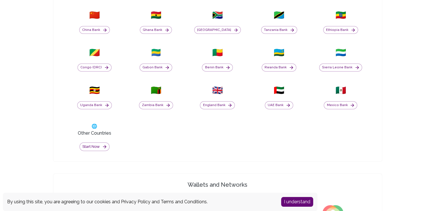
scroll to position [269, 0]
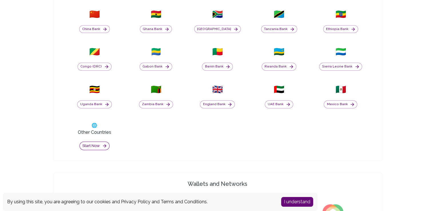
click at [92, 142] on button "Start now" at bounding box center [95, 146] width 30 height 9
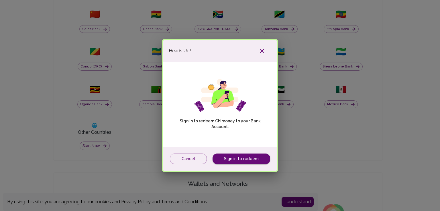
click at [262, 50] on icon "button" at bounding box center [261, 51] width 7 height 7
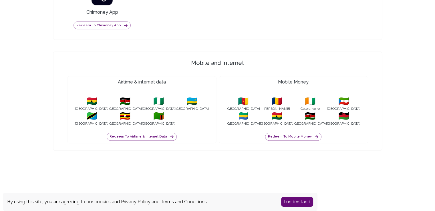
scroll to position [553, 0]
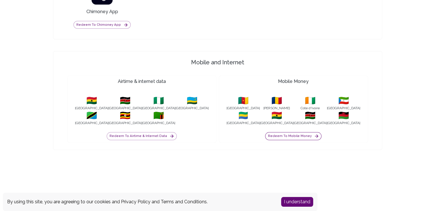
click at [308, 133] on button "Redeem to Mobile Money" at bounding box center [293, 136] width 56 height 8
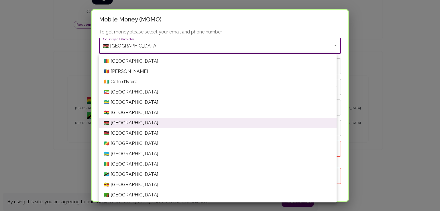
click at [359, 21] on div at bounding box center [220, 105] width 440 height 211
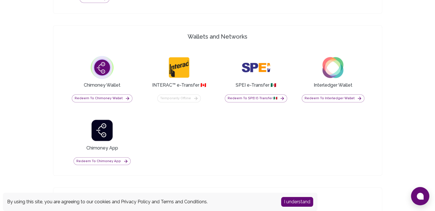
scroll to position [355, 0]
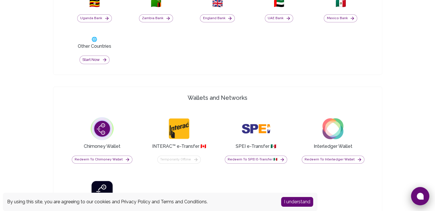
click at [423, 194] on icon at bounding box center [420, 196] width 7 height 7
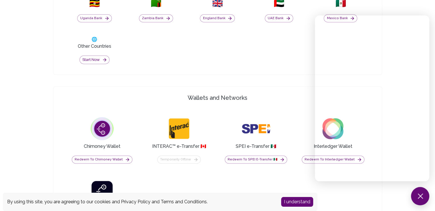
click at [419, 192] on button at bounding box center [420, 196] width 18 height 18
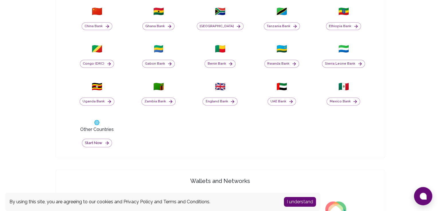
scroll to position [277, 0]
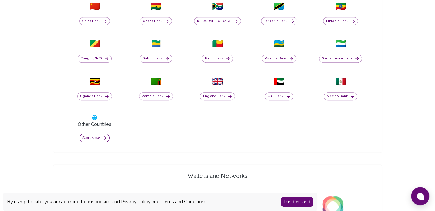
click at [92, 137] on button "Start now" at bounding box center [95, 138] width 30 height 9
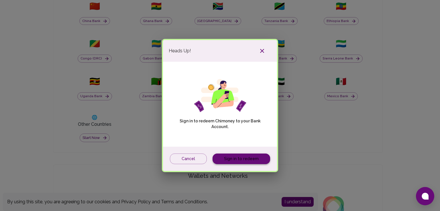
click at [231, 160] on link "Sign in to redeem" at bounding box center [241, 159] width 58 height 11
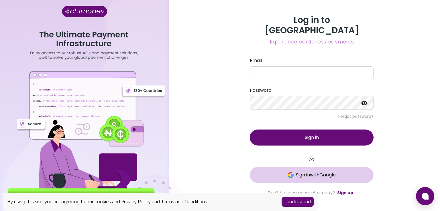
click at [317, 172] on span "Sign in with Google" at bounding box center [316, 175] width 40 height 7
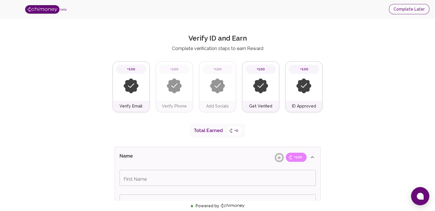
click at [403, 10] on button "Complete Later" at bounding box center [409, 9] width 40 height 11
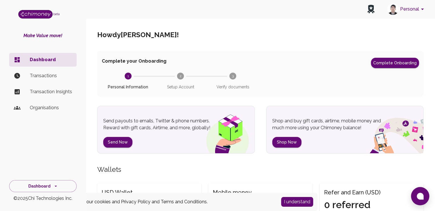
click at [424, 8] on icon "account of current user" at bounding box center [422, 9] width 7 height 7
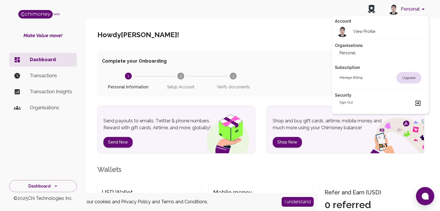
click at [278, 41] on div at bounding box center [220, 105] width 440 height 211
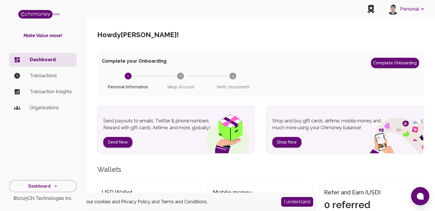
click at [414, 10] on button "Personal" at bounding box center [406, 9] width 43 height 15
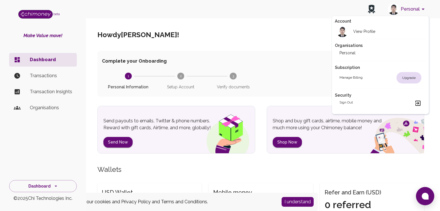
click at [367, 27] on div "View Profile" at bounding box center [357, 31] width 36 height 11
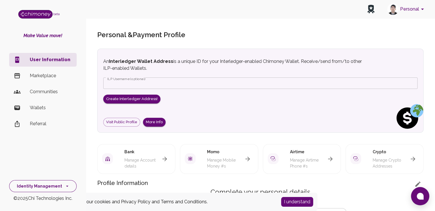
click at [56, 189] on button "Identity Management" at bounding box center [43, 186] width 68 height 12
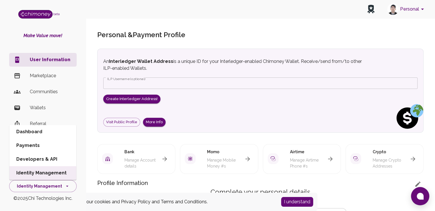
click at [58, 171] on li "Identity Management" at bounding box center [42, 173] width 67 height 14
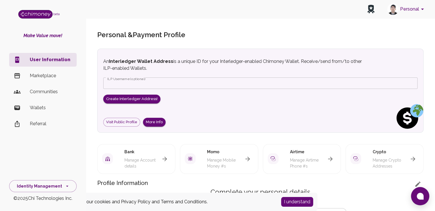
click at [419, 7] on button "Personal" at bounding box center [406, 9] width 43 height 15
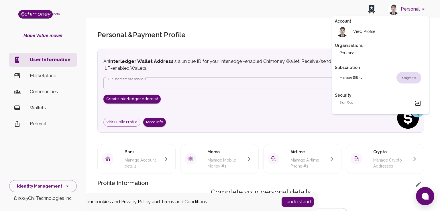
click at [416, 101] on icon at bounding box center [417, 103] width 5 height 5
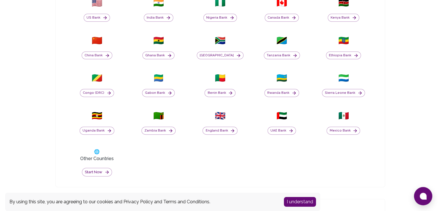
scroll to position [245, 0]
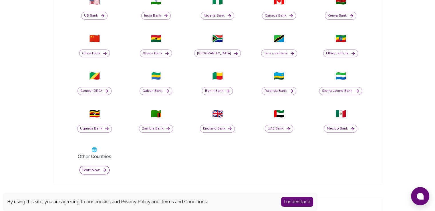
click at [97, 170] on button "Start now" at bounding box center [95, 170] width 30 height 9
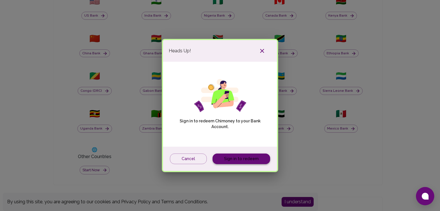
click at [237, 159] on link "Sign in to redeem" at bounding box center [241, 159] width 58 height 11
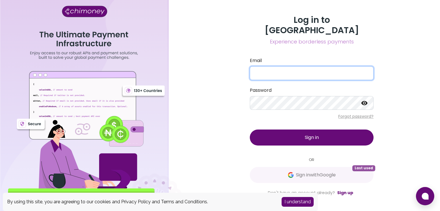
click at [320, 71] on input "Email" at bounding box center [312, 73] width 124 height 14
type input "[EMAIL_ADDRESS][DOMAIN_NAME]"
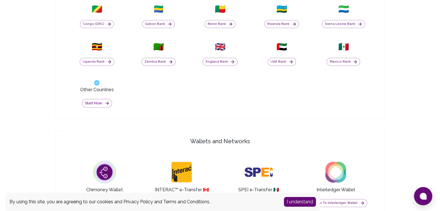
scroll to position [313, 0]
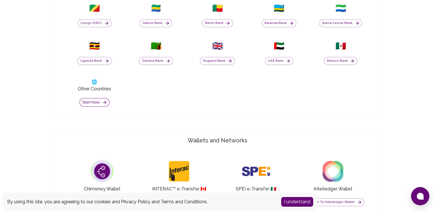
click at [98, 104] on button "Start now" at bounding box center [95, 102] width 30 height 9
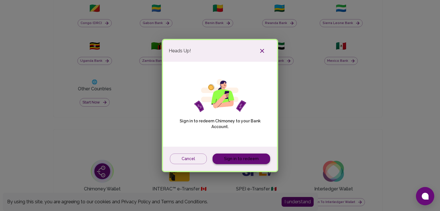
click at [238, 155] on link "Sign in to redeem" at bounding box center [241, 159] width 58 height 11
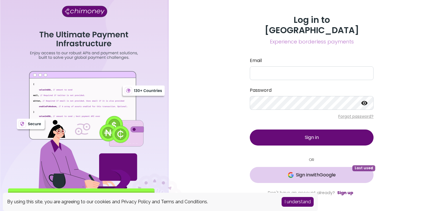
click at [303, 172] on span "Sign in with Google" at bounding box center [316, 175] width 40 height 7
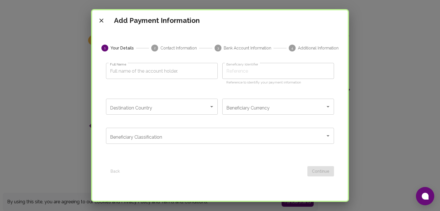
click at [179, 70] on input "Full Name" at bounding box center [162, 71] width 112 height 16
type input "[PERSON_NAME]"
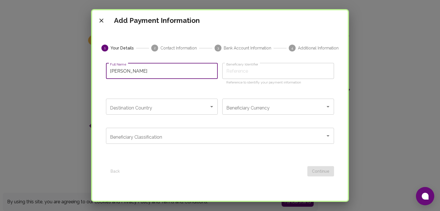
type input "[PERSON_NAME]"
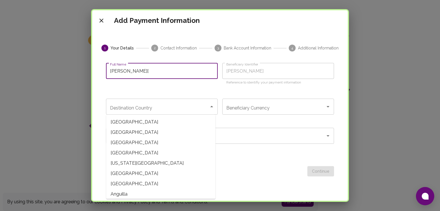
type input "[PERSON_NAME][h"
type input "[PERSON_NAME] h"
type input "[PERSON_NAME]["
type input "[PERSON_NAME]"
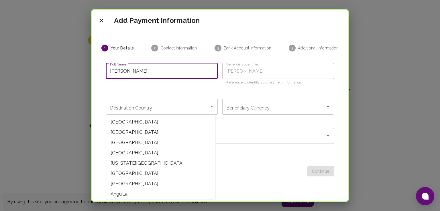
click at [175, 110] on input "Destination Country" at bounding box center [157, 106] width 98 height 11
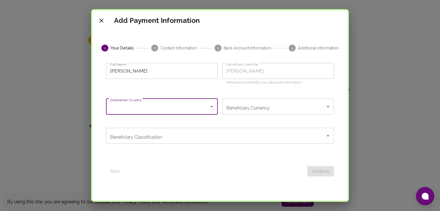
type input "[GEOGRAPHIC_DATA]"
click at [185, 73] on input "[PERSON_NAME]" at bounding box center [162, 71] width 112 height 16
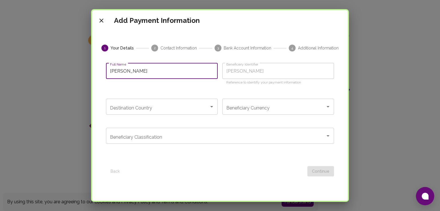
type input "M"
type input "Ma"
type input "Mar"
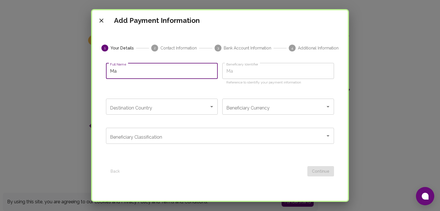
type input "Mar"
type input "Mark"
type input "[PERSON_NAME]"
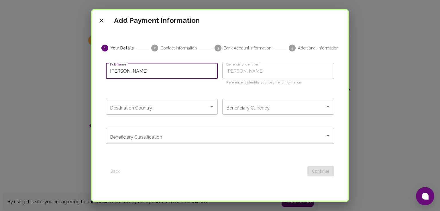
type input "[PERSON_NAME]"
type input "[PERSON_NAME] [PERSON_NAME]"
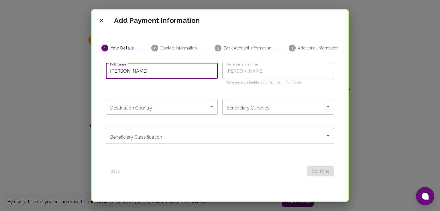
type input "[PERSON_NAME] [PERSON_NAME]"
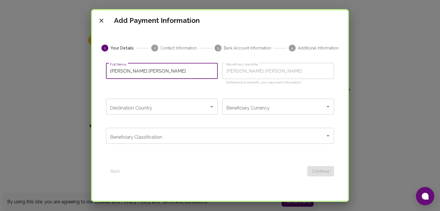
type input "[PERSON_NAME]"
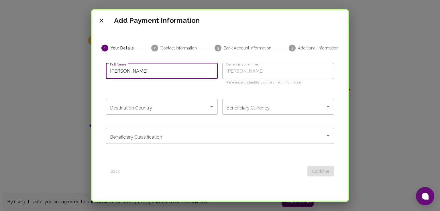
type input "[PERSON_NAME]"
type input "Mark"
type input "[PERSON_NAME]"
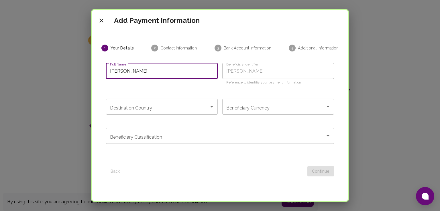
type input "[PERSON_NAME]"
type input "[PERSON_NAME] [PERSON_NAME]"
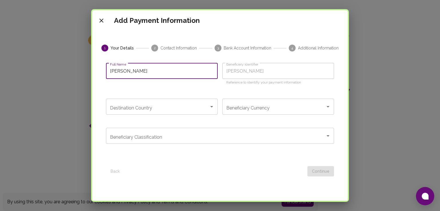
type input "[PERSON_NAME] [PERSON_NAME]"
type input "[PERSON_NAME] [PERSON_NAME] M"
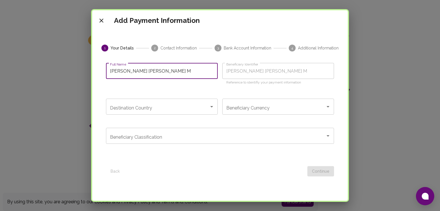
type input "[PERSON_NAME] [PERSON_NAME]"
type input "[PERSON_NAME] [PERSON_NAME] Mag"
type input "[PERSON_NAME] [PERSON_NAME] Magb"
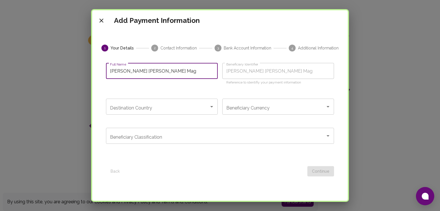
type input "[PERSON_NAME] [PERSON_NAME] Magb"
type input "[PERSON_NAME]"
type input "[PERSON_NAME] [PERSON_NAME] Magban"
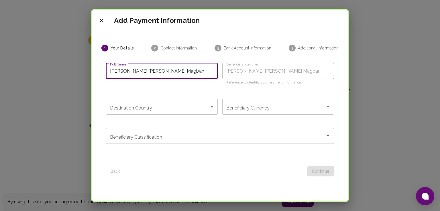
type input "[PERSON_NAME] [PERSON_NAME] Magbanu"
type input "[PERSON_NAME]"
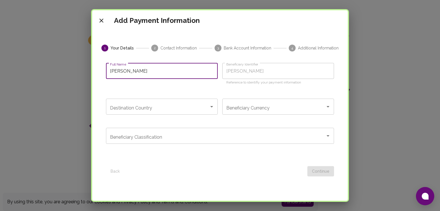
drag, startPoint x: 239, startPoint y: 92, endPoint x: 241, endPoint y: 96, distance: 4.5
click at [239, 92] on div "Beneficiary Identifier [PERSON_NAME] Beneficiary Identifier Reference to identi…" at bounding box center [276, 75] width 116 height 38
click at [250, 102] on input "Beneficiary Currency" at bounding box center [274, 106] width 98 height 11
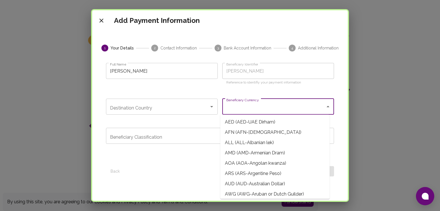
click at [189, 104] on input "Destination Country" at bounding box center [157, 106] width 98 height 11
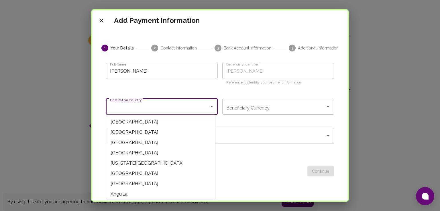
type input "[GEOGRAPHIC_DATA]"
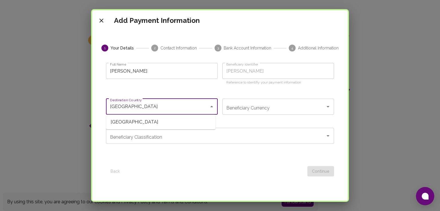
click at [177, 122] on span "[GEOGRAPHIC_DATA]" at bounding box center [160, 122] width 109 height 10
click at [252, 122] on div "Beneficiary Currency PHP (PHP-Philippine Peso) Beneficiary Currency" at bounding box center [278, 111] width 112 height 25
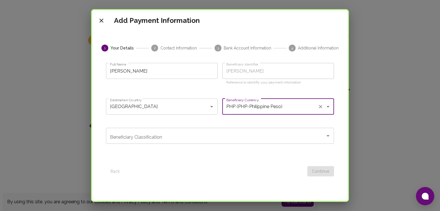
click at [252, 132] on input "Beneficiary Classification" at bounding box center [215, 136] width 214 height 11
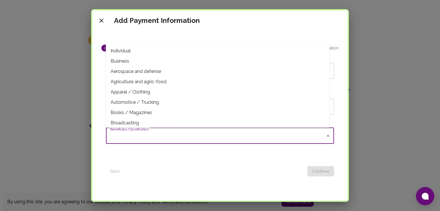
click at [199, 47] on span "Individual" at bounding box center [218, 51] width 224 height 10
type input "Individual"
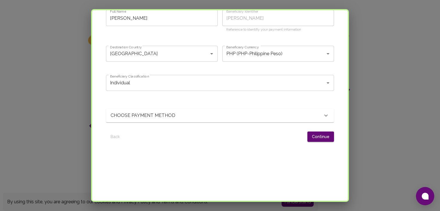
scroll to position [53, 0]
click at [323, 116] on icon at bounding box center [325, 115] width 7 height 7
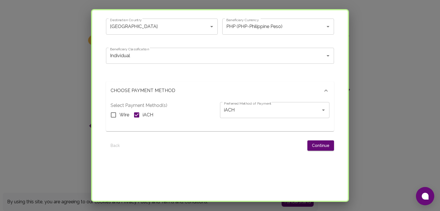
scroll to position [78, 0]
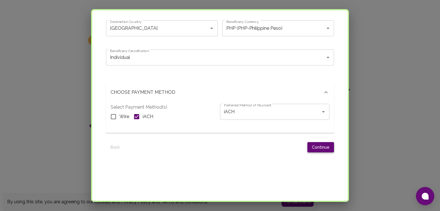
click at [315, 143] on button "Continue" at bounding box center [320, 147] width 27 height 11
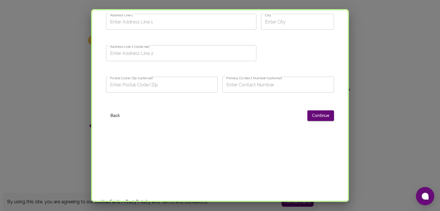
scroll to position [47, 0]
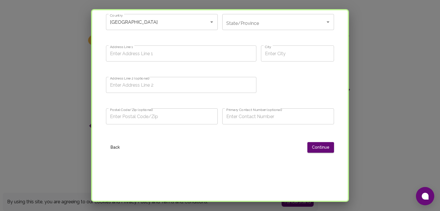
click at [119, 145] on button "Back" at bounding box center [115, 147] width 18 height 11
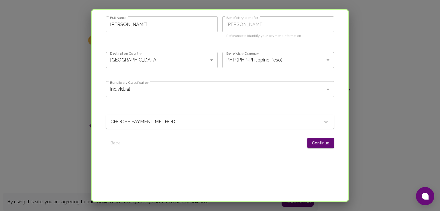
scroll to position [42, 0]
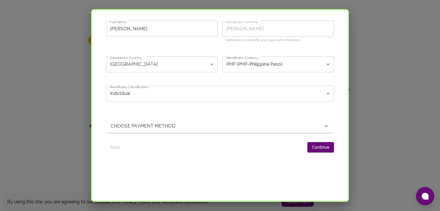
click at [313, 123] on div "CHOOSE PAYMENT METHOD" at bounding box center [216, 126] width 212 height 7
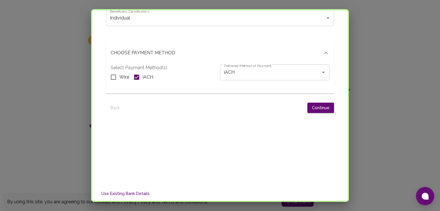
scroll to position [120, 0]
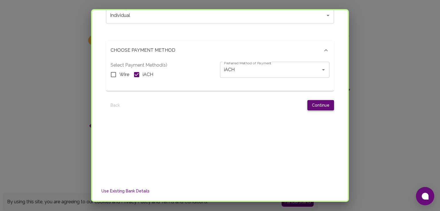
click at [316, 107] on button "Continue" at bounding box center [320, 105] width 27 height 11
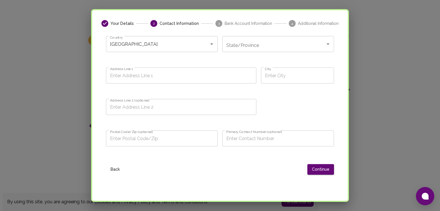
scroll to position [0, 0]
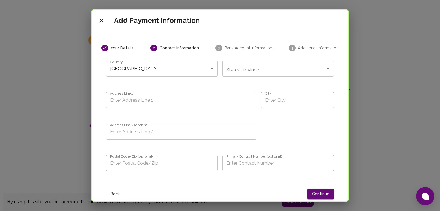
click at [272, 70] on input "State/Province" at bounding box center [274, 68] width 98 height 11
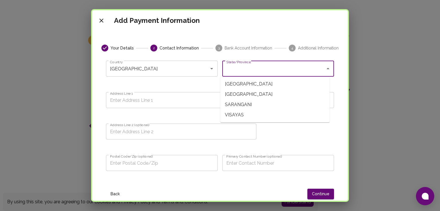
click at [239, 79] on span "[GEOGRAPHIC_DATA]" at bounding box center [274, 84] width 109 height 10
type input "[GEOGRAPHIC_DATA]"
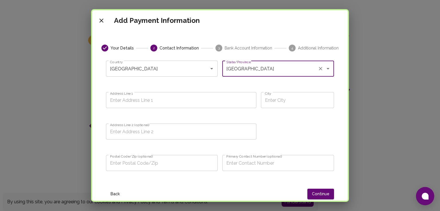
click at [208, 100] on input "Address Line 1" at bounding box center [181, 100] width 150 height 16
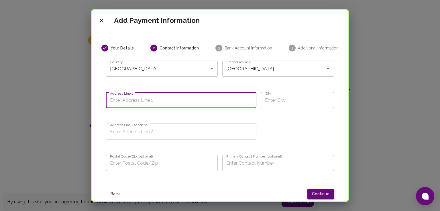
type input "[STREET_ADDRESS][PERSON_NAME][PERSON_NAME]"
type input "[GEOGRAPHIC_DATA]"
type input "Baras,[GEOGRAPHIC_DATA]"
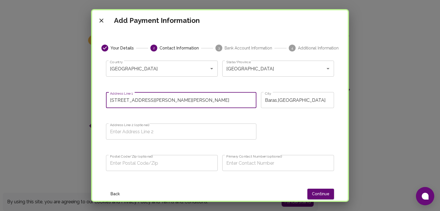
type input "[STREET_ADDRESS][PERSON_NAME][PERSON_NAME]"
type input "1970"
type input "09568097645"
type input "[GEOGRAPHIC_DATA]"
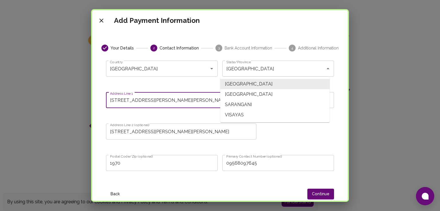
click at [196, 100] on input "[STREET_ADDRESS][PERSON_NAME][PERSON_NAME]" at bounding box center [181, 100] width 150 height 16
type input "[STREET_ADDRESS][PERSON_NAME][PERSON_NAME]"
click at [217, 120] on div "Address Line 2 (optional) [STREET_ADDRESS][PERSON_NAME][PERSON_NAME],Baras Addr…" at bounding box center [178, 132] width 155 height 31
click at [206, 106] on input "[STREET_ADDRESS][PERSON_NAME][PERSON_NAME]" at bounding box center [181, 100] width 150 height 16
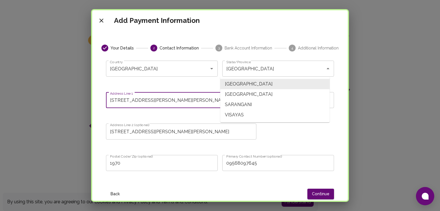
click at [208, 112] on div "Address Line 1 [STREET_ADDRESS][PERSON_NAME][PERSON_NAME] Address Line 1" at bounding box center [178, 100] width 155 height 31
click at [204, 127] on input "[STREET_ADDRESS][PERSON_NAME][PERSON_NAME]" at bounding box center [181, 132] width 150 height 16
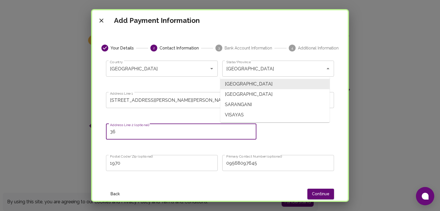
type input "3"
click at [267, 138] on div "Country [GEOGRAPHIC_DATA] Country State/Province [GEOGRAPHIC_DATA]/Province Add…" at bounding box center [217, 118] width 232 height 124
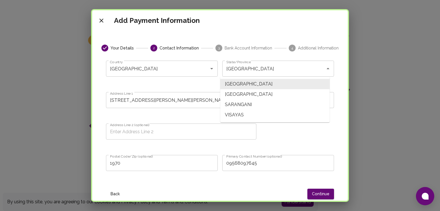
click at [267, 138] on div "Country [GEOGRAPHIC_DATA] Country State/Province [GEOGRAPHIC_DATA]/Province Add…" at bounding box center [217, 118] width 232 height 124
click at [301, 68] on input "[GEOGRAPHIC_DATA]" at bounding box center [270, 68] width 90 height 11
click at [236, 86] on span "[GEOGRAPHIC_DATA]" at bounding box center [274, 84] width 109 height 10
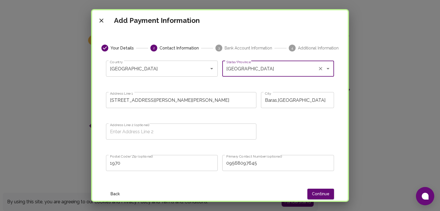
click at [236, 86] on div "Address Line 1 [STREET_ADDRESS][PERSON_NAME][PERSON_NAME] Address Line 1" at bounding box center [178, 100] width 155 height 31
drag, startPoint x: 347, startPoint y: 87, endPoint x: 345, endPoint y: 97, distance: 9.8
click at [345, 97] on div "Add Payment Information Your Details 2 Contact Information 3 Bank Account Infor…" at bounding box center [220, 105] width 258 height 193
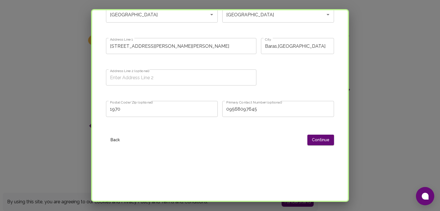
scroll to position [62, 0]
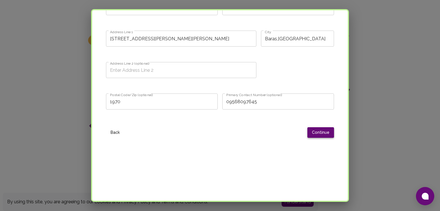
click at [322, 131] on button "Continue" at bounding box center [320, 132] width 27 height 11
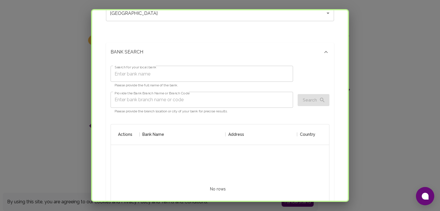
scroll to position [57, 0]
click at [258, 70] on input "Search for your local bank" at bounding box center [201, 73] width 182 height 16
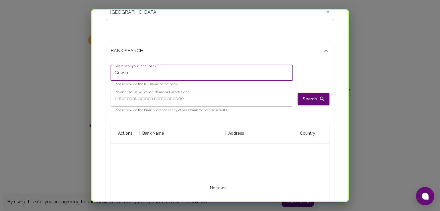
click at [297, 96] on button "Search" at bounding box center [313, 99] width 32 height 12
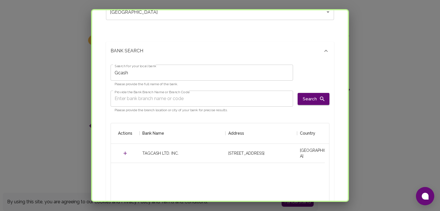
click at [259, 69] on input "Gcash" at bounding box center [201, 73] width 182 height 16
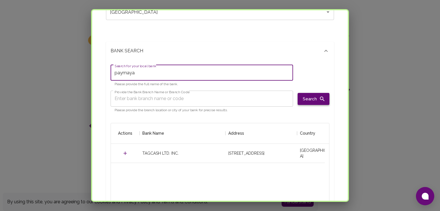
click at [302, 97] on button "Search" at bounding box center [313, 99] width 32 height 12
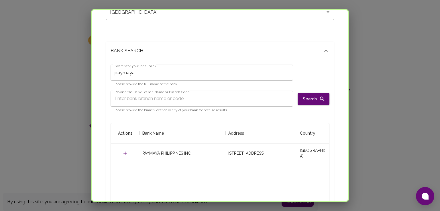
click at [238, 43] on div "BANK SEARCH" at bounding box center [220, 51] width 228 height 18
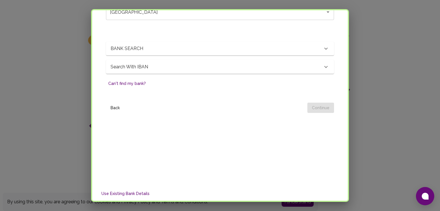
click at [266, 47] on div "BANK SEARCH" at bounding box center [216, 48] width 212 height 7
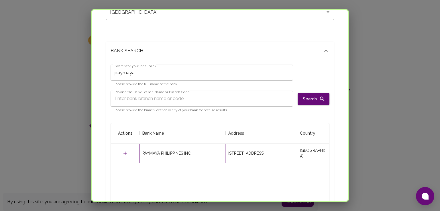
click at [194, 157] on div "PAYMAYA PHILIPPINES INC" at bounding box center [182, 153] width 86 height 19
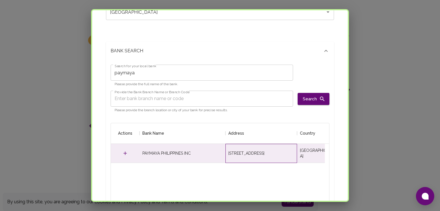
click at [253, 154] on div "[STREET_ADDRESS]" at bounding box center [246, 154] width 36 height 6
click at [123, 151] on icon "Select" at bounding box center [125, 154] width 6 height 6
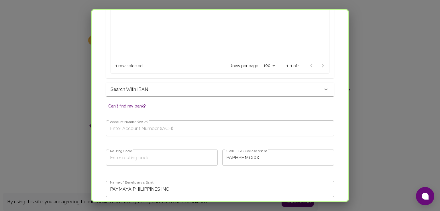
scroll to position [237, 0]
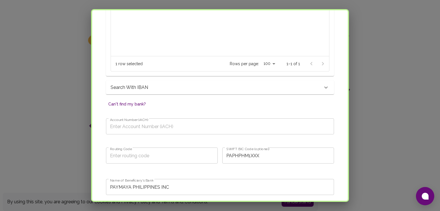
click at [246, 121] on input "Account Number (iACH)" at bounding box center [220, 126] width 228 height 16
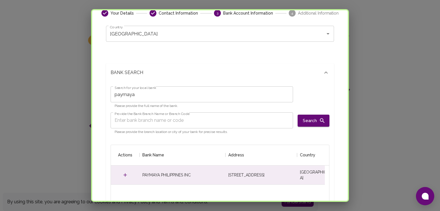
scroll to position [33, 0]
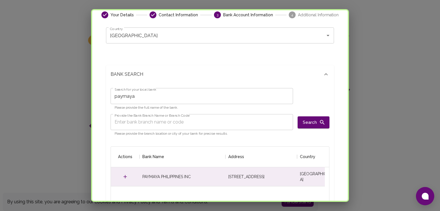
click at [185, 99] on input "paymaya" at bounding box center [201, 96] width 182 height 16
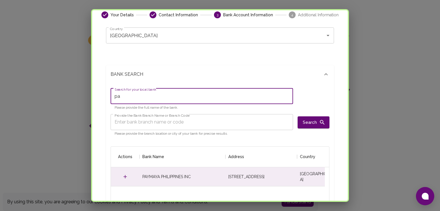
type input "p"
type input "maya"
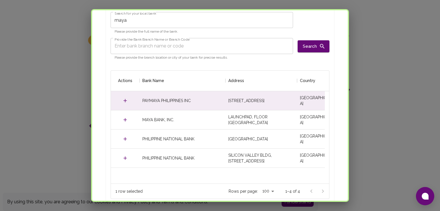
scroll to position [110, 0]
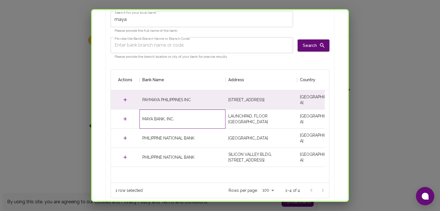
click at [203, 122] on div "MAYA BANK, INC." at bounding box center [182, 119] width 86 height 19
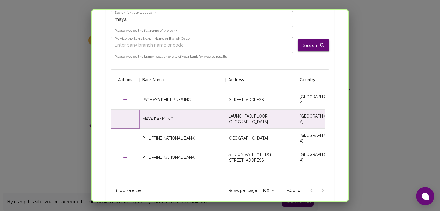
click at [128, 118] on button "Select" at bounding box center [125, 119] width 9 height 9
type input "MYYAPHM2XXX"
type input "MAYA BANK, INC."
type input "LAUNCHPAD, FLOOR [GEOGRAPHIC_DATA]"
type input "MANDALUYONG"
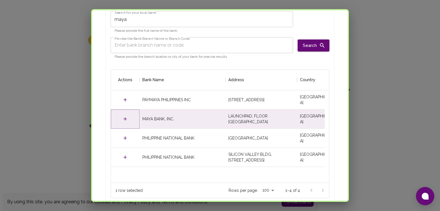
type input "RELIANCE STREETS"
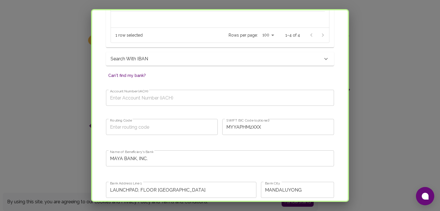
scroll to position [258, 0]
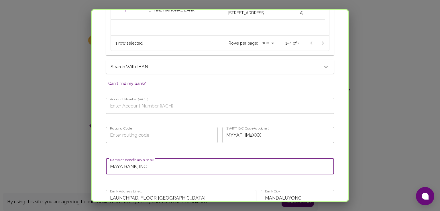
drag, startPoint x: 108, startPoint y: 168, endPoint x: 156, endPoint y: 165, distance: 48.2
click at [156, 165] on input "MAYA BANK, INC." at bounding box center [220, 167] width 228 height 16
click at [175, 105] on input "Account Number (iACH)" at bounding box center [220, 106] width 228 height 16
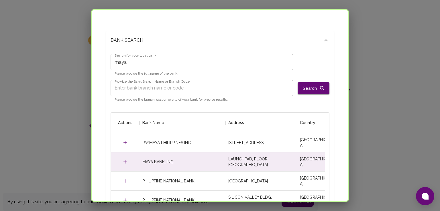
scroll to position [68, 0]
click at [254, 61] on input "maya" at bounding box center [201, 61] width 182 height 16
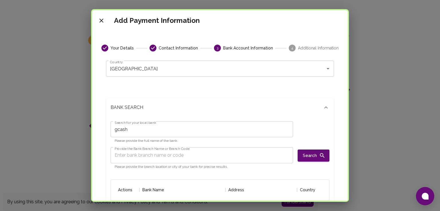
scroll to position [15, 0]
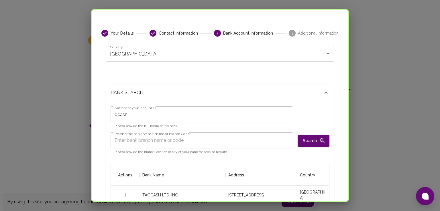
click at [209, 110] on input "gcash" at bounding box center [201, 114] width 182 height 16
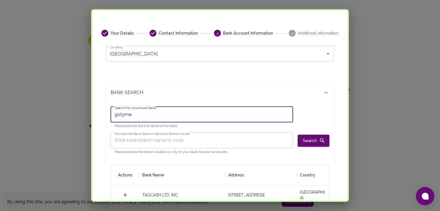
type input "gotyme"
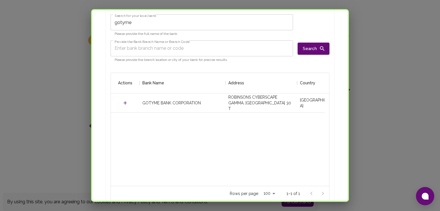
scroll to position [110, 0]
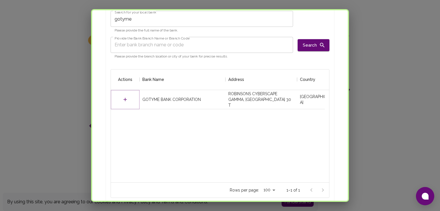
click at [124, 100] on icon "Select" at bounding box center [125, 100] width 6 height 6
type input "GOTYPHM2XXX"
type input "GOTYME BANK CORPORATION"
type input "ROBINSONS CYBERSCAPE GAMMA, [GEOGRAPHIC_DATA] 30 T"
type input "[GEOGRAPHIC_DATA]"
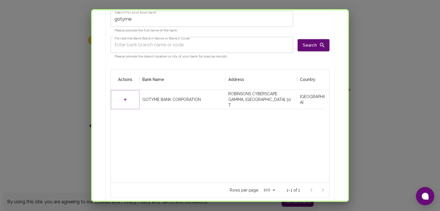
type input "OPAZ AND RUBY ROADS, ORTIGAS CNTR,"
type input "1605"
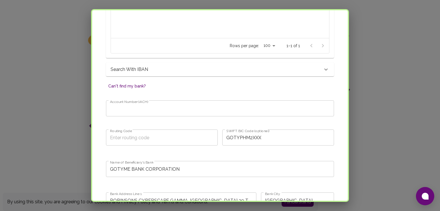
scroll to position [256, 0]
click at [279, 109] on input "Account Number (iACH)" at bounding box center [220, 108] width 228 height 16
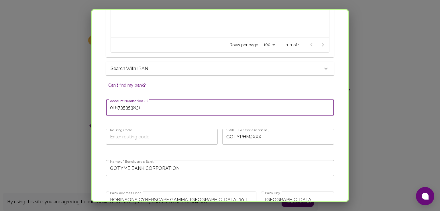
type input "016735353831"
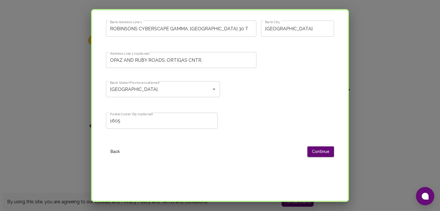
scroll to position [427, 0]
click at [320, 148] on button "Continue" at bounding box center [320, 152] width 27 height 11
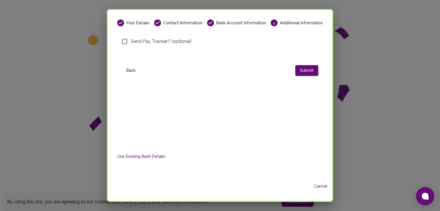
scroll to position [0, 0]
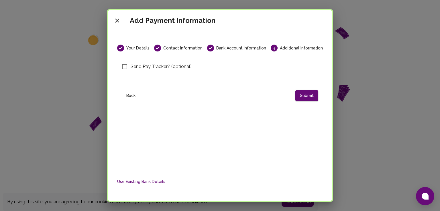
click at [122, 64] on input "Send Pay Tracker? (optional)" at bounding box center [124, 67] width 12 height 12
checkbox input "true"
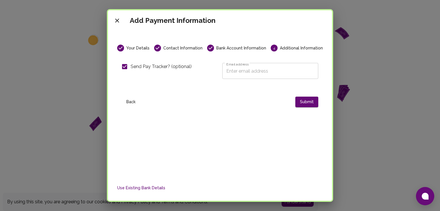
click at [229, 69] on input "Email address" at bounding box center [270, 71] width 96 height 16
type input "[EMAIL_ADDRESS][DOMAIN_NAME]"
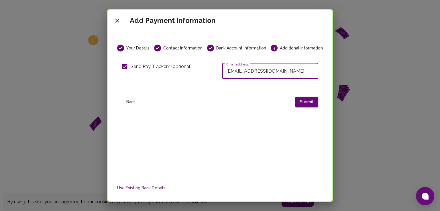
click at [249, 47] on span "Bank Account Information" at bounding box center [241, 48] width 50 height 6
click at [131, 100] on button "Back" at bounding box center [131, 102] width 18 height 11
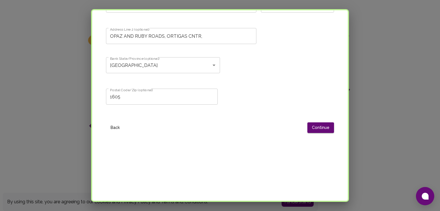
scroll to position [450, 0]
click at [323, 126] on button "Continue" at bounding box center [320, 128] width 27 height 11
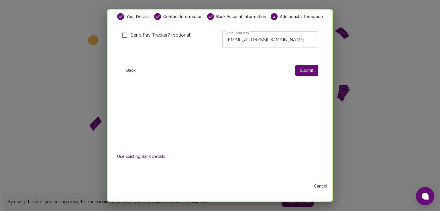
scroll to position [0, 0]
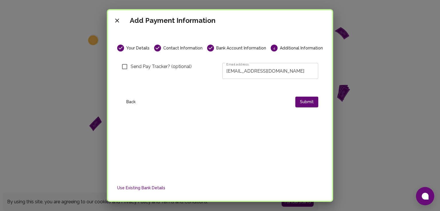
click at [123, 65] on input "Send Pay Tracker? (optional)" at bounding box center [124, 67] width 12 height 12
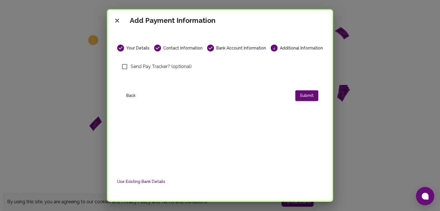
click at [123, 65] on input "Send Pay Tracker? (optional)" at bounding box center [124, 67] width 12 height 12
checkbox input "true"
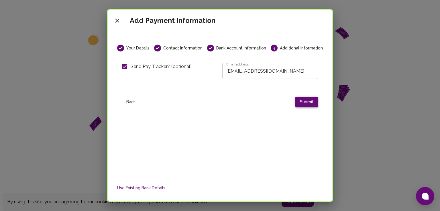
click at [306, 102] on button "Submit" at bounding box center [306, 102] width 23 height 11
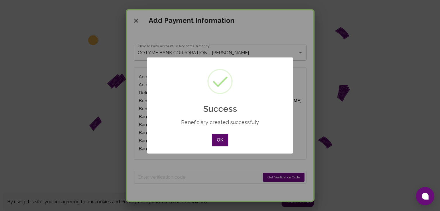
click at [219, 140] on button "OK" at bounding box center [219, 140] width 17 height 13
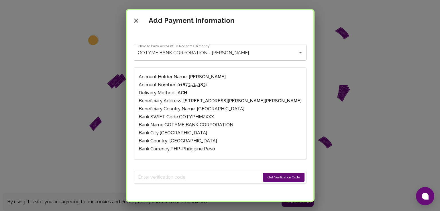
click at [263, 175] on button "Get Verification Code" at bounding box center [283, 177] width 41 height 9
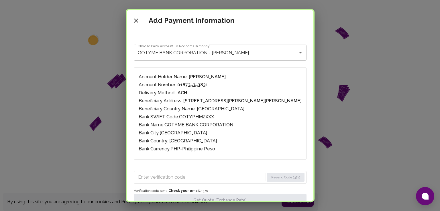
click at [221, 177] on input "Enter verification code" at bounding box center [201, 177] width 126 height 9
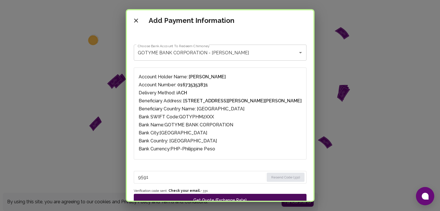
type input "9591"
click at [230, 197] on button "Get Quote (Exchange Rate)" at bounding box center [220, 200] width 173 height 13
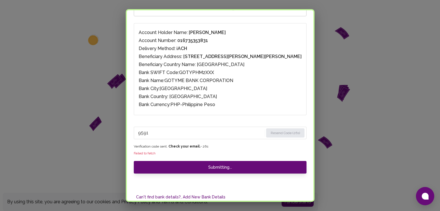
scroll to position [44, 0]
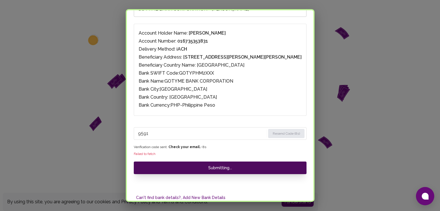
click at [210, 166] on button "Submitting..." at bounding box center [220, 168] width 173 height 13
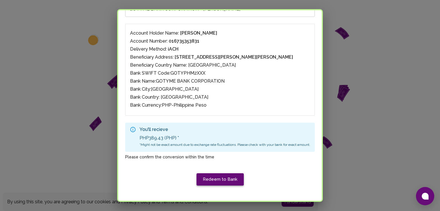
click at [219, 180] on button "Redeem to Bank" at bounding box center [219, 179] width 47 height 12
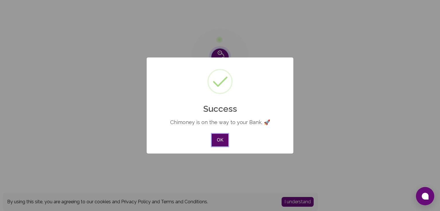
click at [222, 141] on button "OK" at bounding box center [219, 140] width 17 height 13
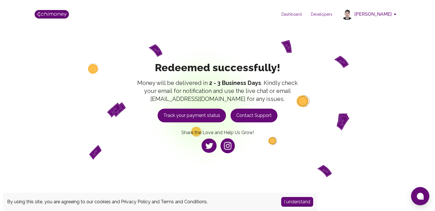
click at [189, 114] on button "Track your payment status" at bounding box center [192, 116] width 68 height 14
